Goal: Task Accomplishment & Management: Complete application form

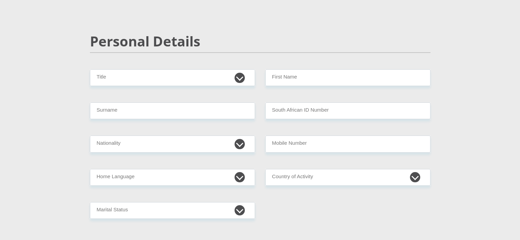
scroll to position [34, 0]
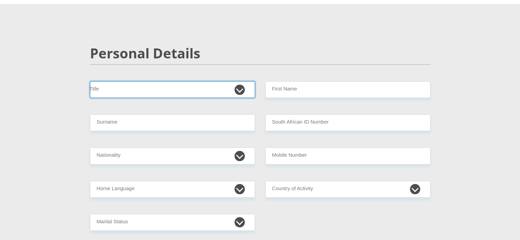
click at [216, 93] on select "Mr Ms Mrs Dr [PERSON_NAME]" at bounding box center [172, 89] width 165 height 17
select select "Ms"
click at [90, 81] on select "Mr Ms Mrs Dr [PERSON_NAME]" at bounding box center [172, 89] width 165 height 17
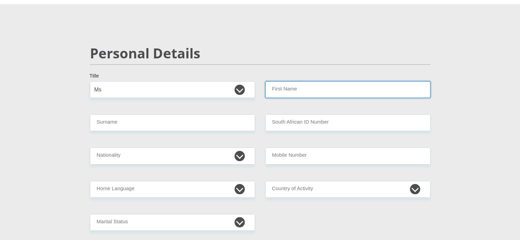
click at [320, 93] on input "First Name" at bounding box center [347, 89] width 165 height 17
type input "Morongwa"
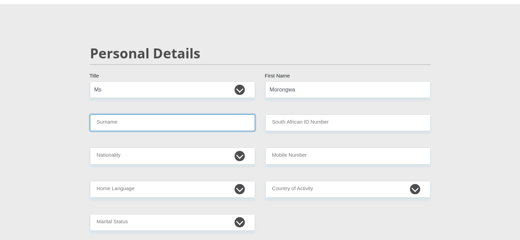
type input "Mohlala"
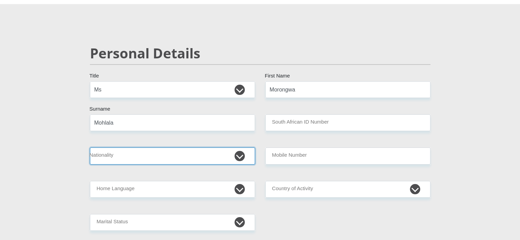
select select "ZAF"
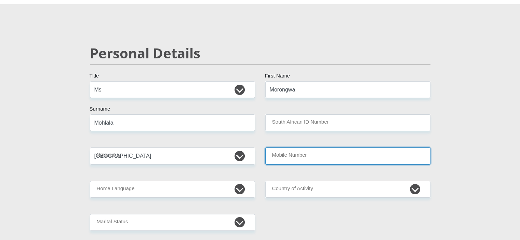
type input "0683476747"
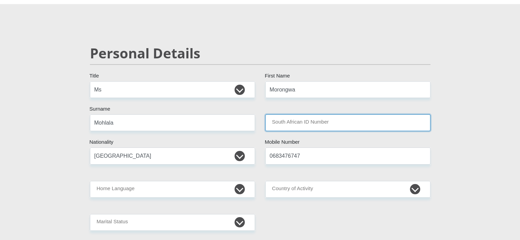
click at [290, 121] on input "South African ID Number" at bounding box center [347, 122] width 165 height 17
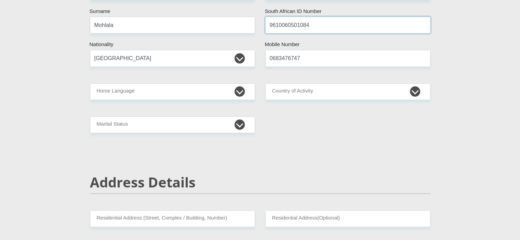
scroll to position [103, 0]
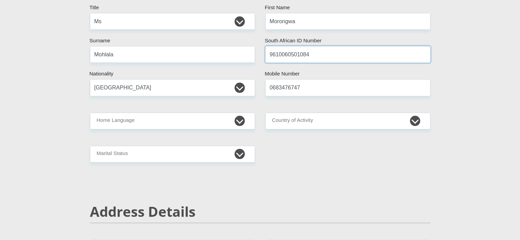
type input "9610060501084"
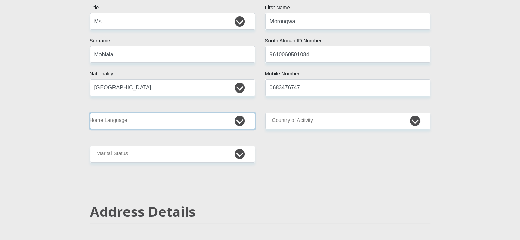
click at [212, 125] on select "Afrikaans English Sepedi South Ndebele Southern Sotho Swati Tsonga Tswana Venda…" at bounding box center [172, 121] width 165 height 17
select select "nso"
click at [90, 113] on select "Afrikaans English Sepedi South Ndebele Southern Sotho Swati Tsonga Tswana Venda…" at bounding box center [172, 121] width 165 height 17
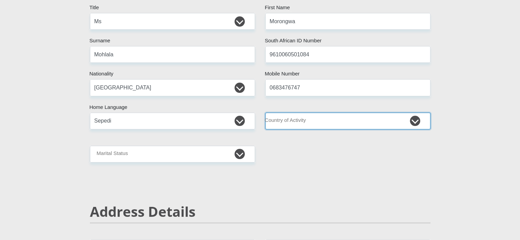
click at [295, 121] on select "[GEOGRAPHIC_DATA] [GEOGRAPHIC_DATA] [GEOGRAPHIC_DATA] [GEOGRAPHIC_DATA] [GEOGRA…" at bounding box center [347, 121] width 165 height 17
select select "ZAF"
click at [265, 113] on select "[GEOGRAPHIC_DATA] [GEOGRAPHIC_DATA] [GEOGRAPHIC_DATA] [GEOGRAPHIC_DATA] [GEOGRA…" at bounding box center [347, 121] width 165 height 17
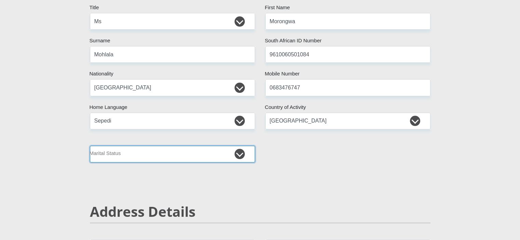
click at [210, 154] on select "Married ANC Single Divorced Widowed Married COP or Customary Law" at bounding box center [172, 154] width 165 height 17
select select "2"
click at [90, 146] on select "Married ANC Single Divorced Widowed Married COP or Customary Law" at bounding box center [172, 154] width 165 height 17
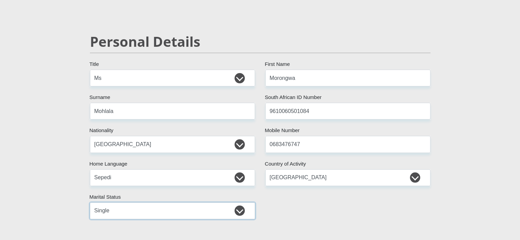
scroll to position [0, 0]
